Goal: Obtain resource: Download file/media

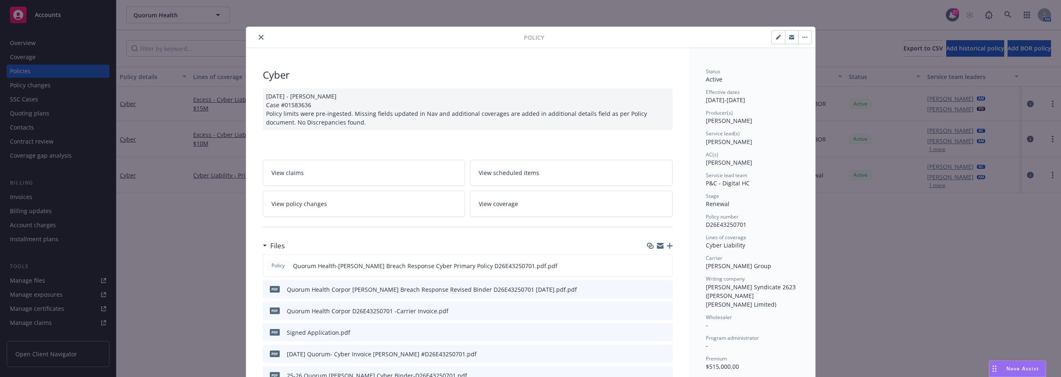
click at [256, 40] on button "close" at bounding box center [261, 37] width 10 height 10
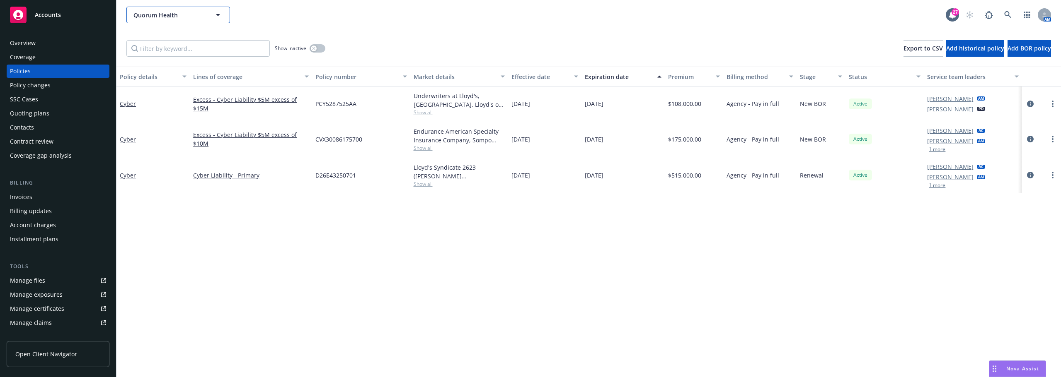
click at [216, 13] on icon "button" at bounding box center [218, 15] width 10 height 10
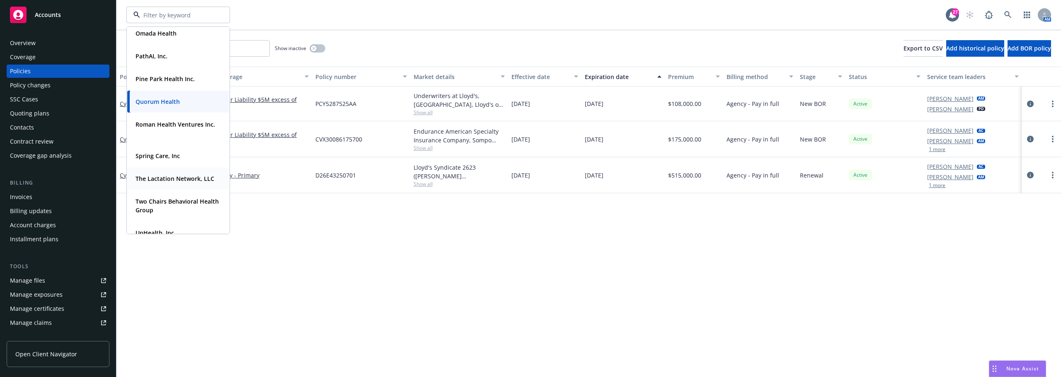
scroll to position [290, 0]
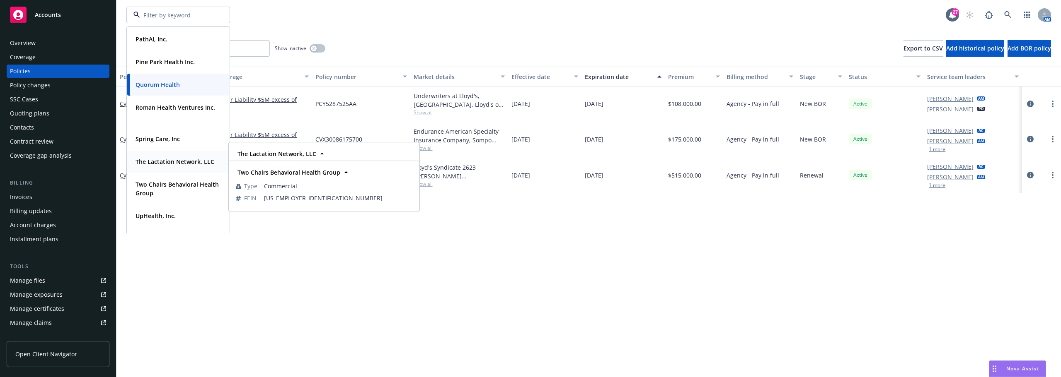
click at [163, 165] on strong "The Lactation Network, LLC" at bounding box center [174, 162] width 79 height 8
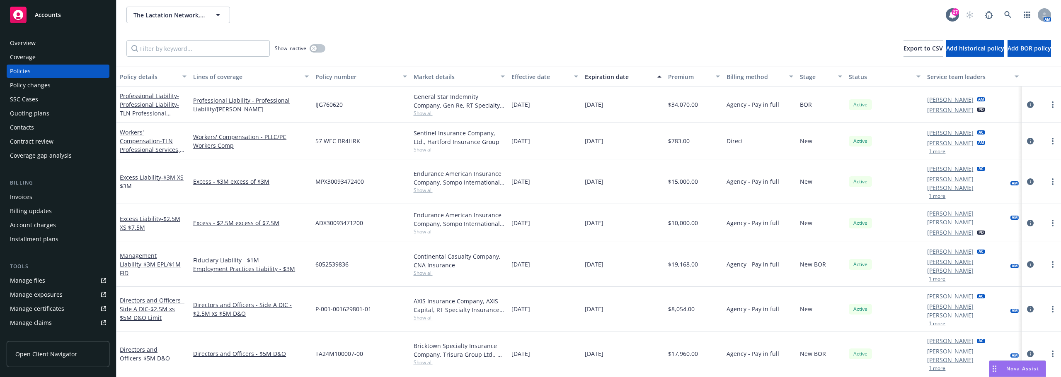
click at [672, 102] on span "$34,070.00" at bounding box center [683, 104] width 30 height 9
click at [15, 50] on div "Overview Coverage Policies Policy changes SSC Cases Quoting plans Contacts Cont…" at bounding box center [58, 99] width 103 height 126
click at [17, 46] on div "Overview" at bounding box center [23, 42] width 26 height 13
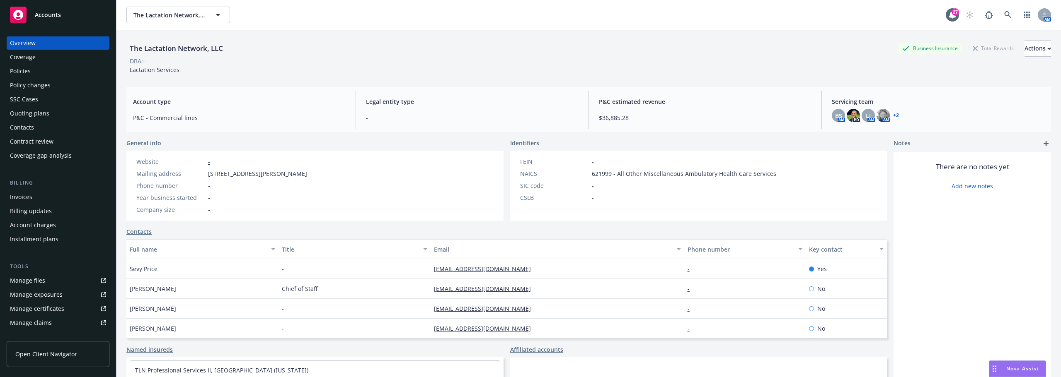
click at [34, 44] on div "Overview" at bounding box center [23, 42] width 26 height 13
click at [210, 103] on span "Account type" at bounding box center [239, 101] width 213 height 9
click at [58, 73] on div "Policies" at bounding box center [58, 71] width 96 height 13
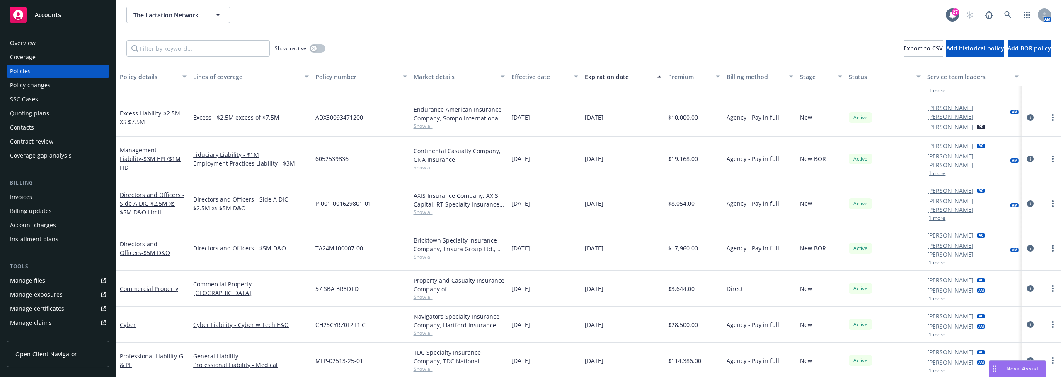
scroll to position [99, 0]
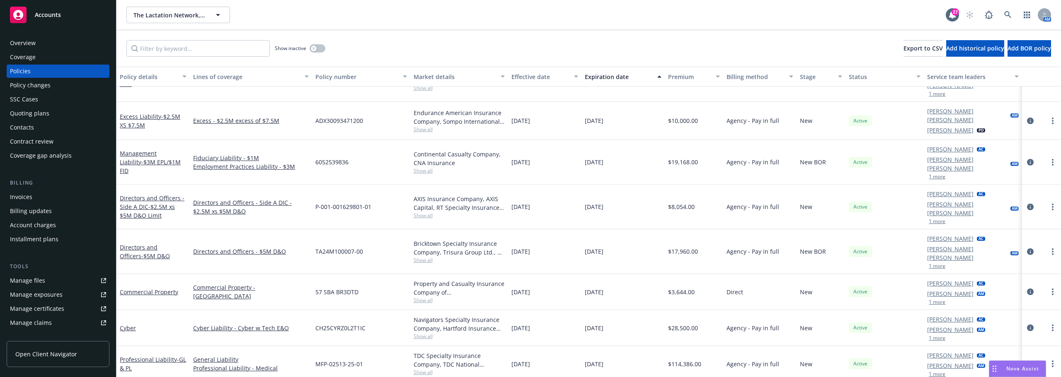
click at [146, 356] on link "Professional Liability - GL & PL" at bounding box center [153, 364] width 66 height 17
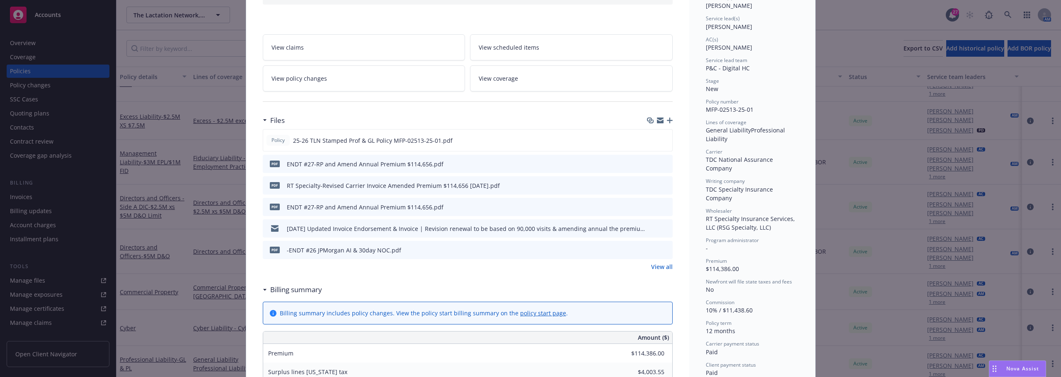
scroll to position [124, 0]
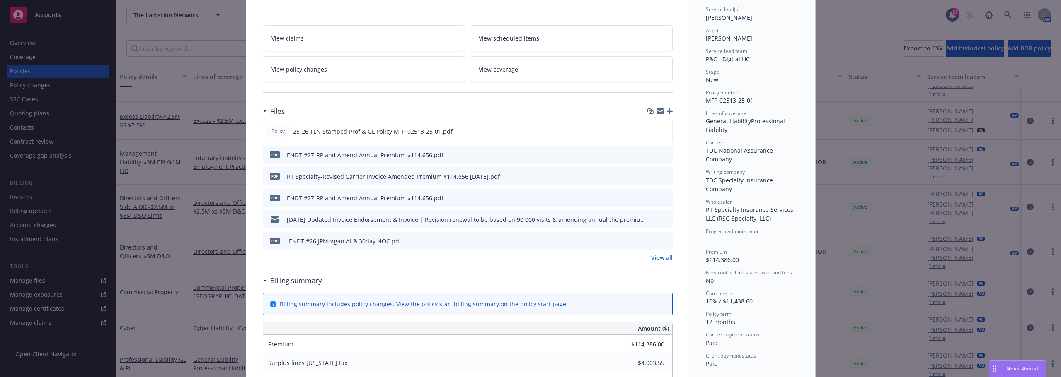
click at [651, 256] on link "View all" at bounding box center [662, 258] width 22 height 9
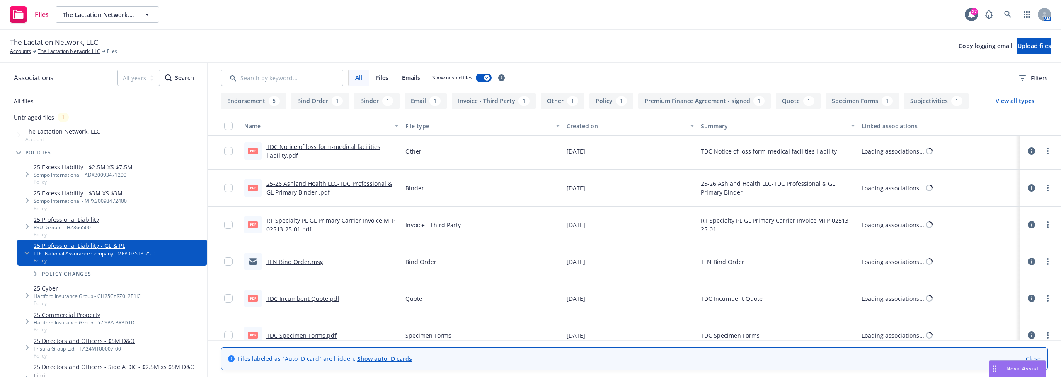
scroll to position [345, 0]
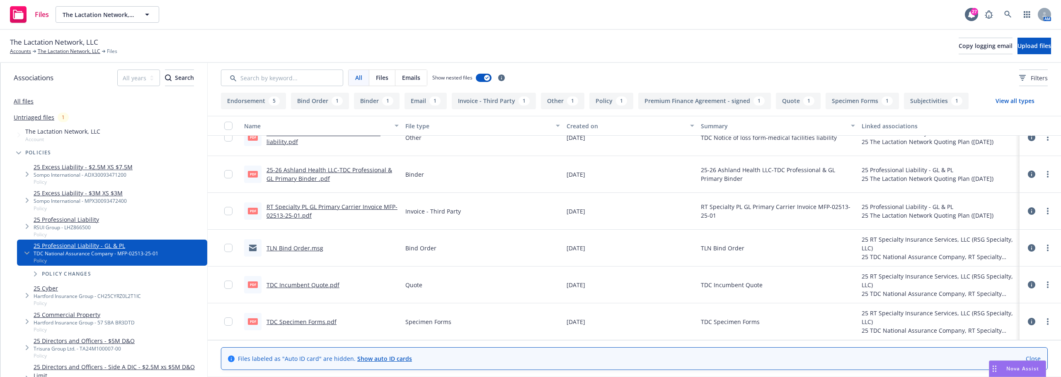
click at [302, 286] on link "TDC Incumbent Quote.pdf" at bounding box center [302, 285] width 73 height 8
click at [61, 54] on link "The Lactation Network, LLC" at bounding box center [69, 51] width 63 height 7
